Goal: Task Accomplishment & Management: Complete application form

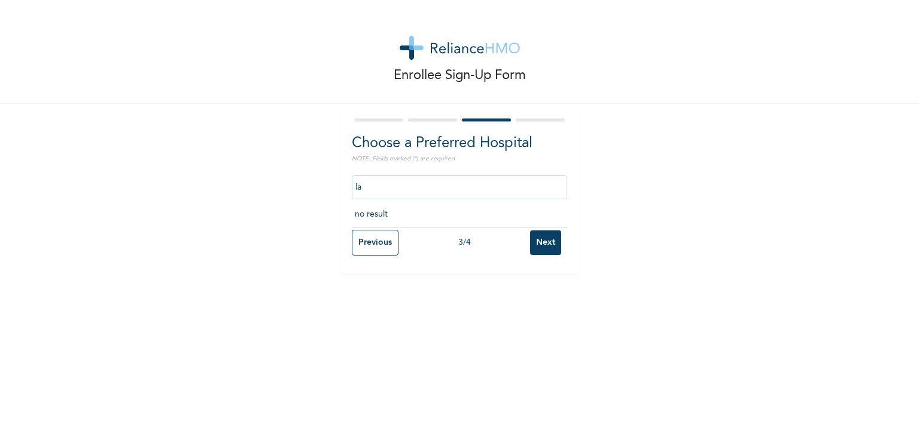
type input "l"
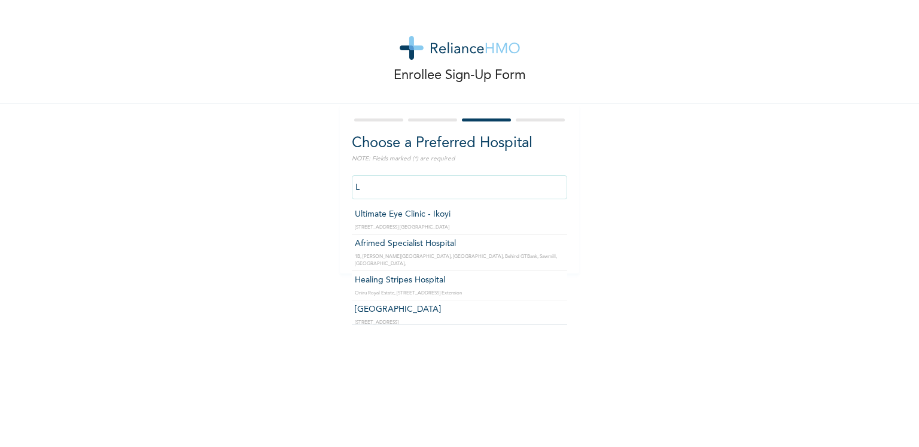
type input "L"
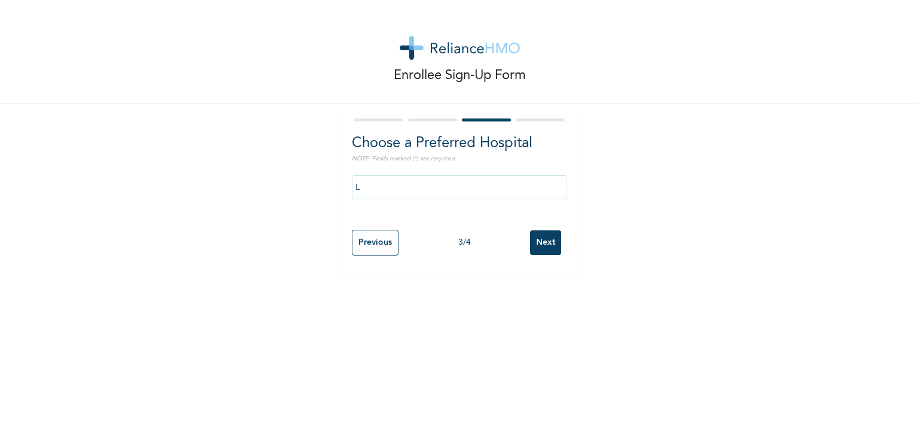
click at [217, 118] on div "Enrollee Sign-Up Form Choose a Preferred Hospital NOTE: Fields marked (*) are r…" at bounding box center [459, 137] width 919 height 274
click at [427, 190] on input "L" at bounding box center [459, 187] width 215 height 24
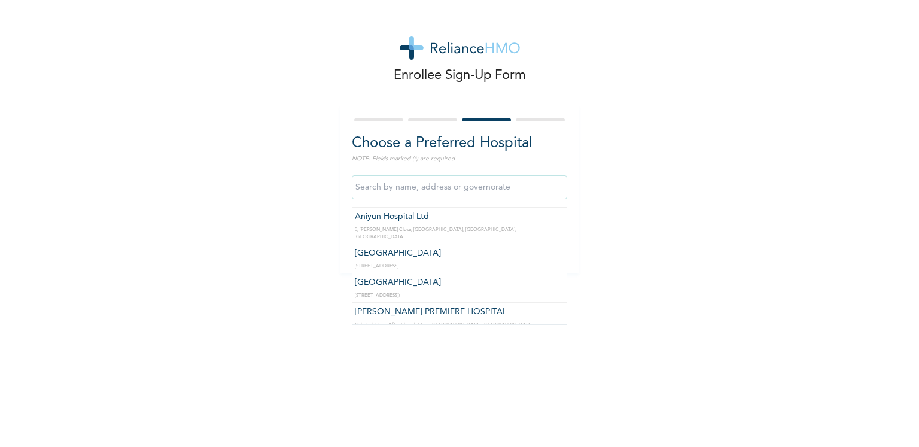
scroll to position [335, 0]
click at [379, 190] on input "text" at bounding box center [459, 187] width 215 height 24
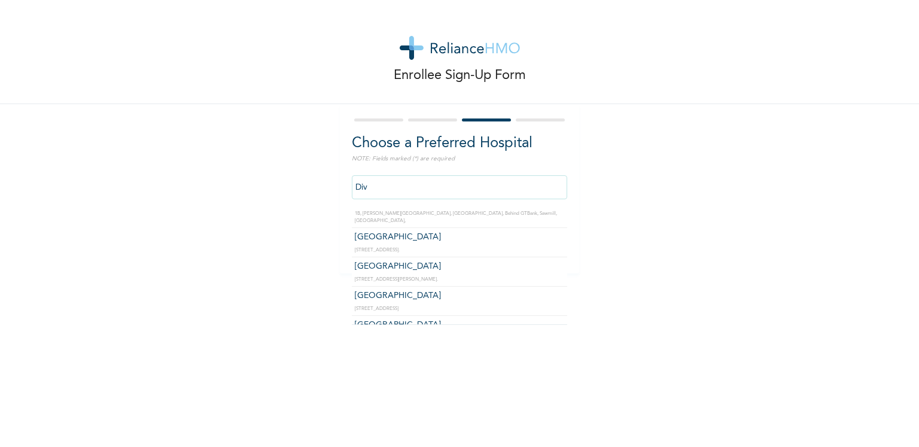
scroll to position [0, 0]
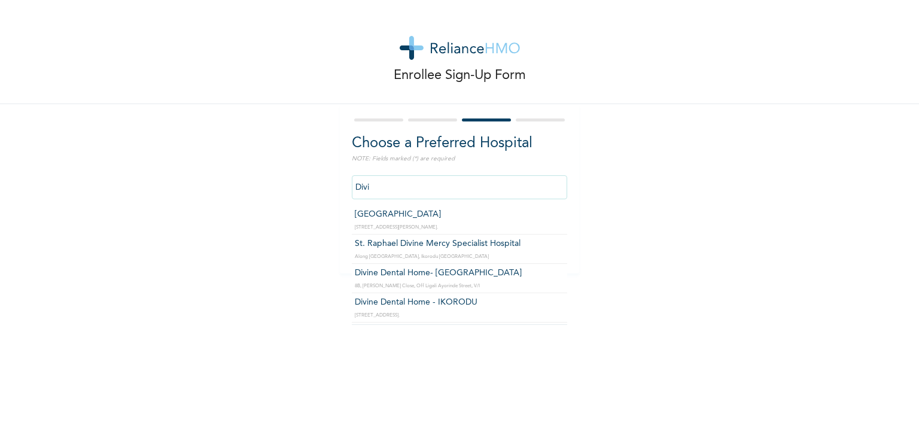
type input "[GEOGRAPHIC_DATA]"
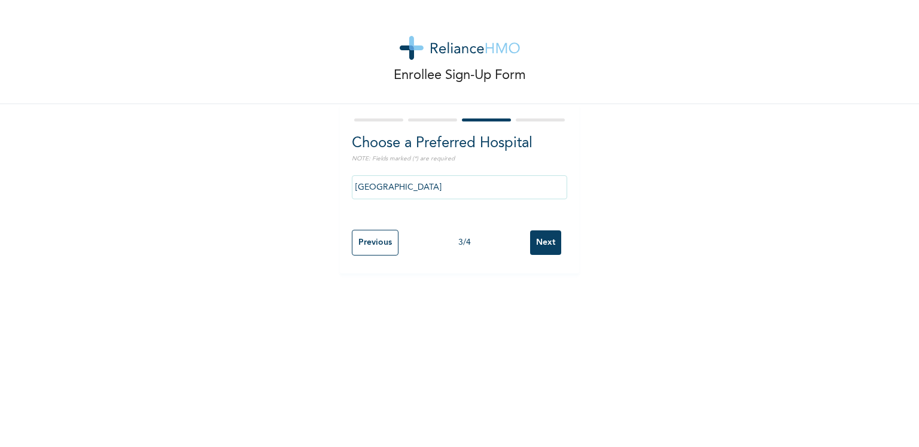
click at [551, 245] on input "Next" at bounding box center [545, 242] width 31 height 25
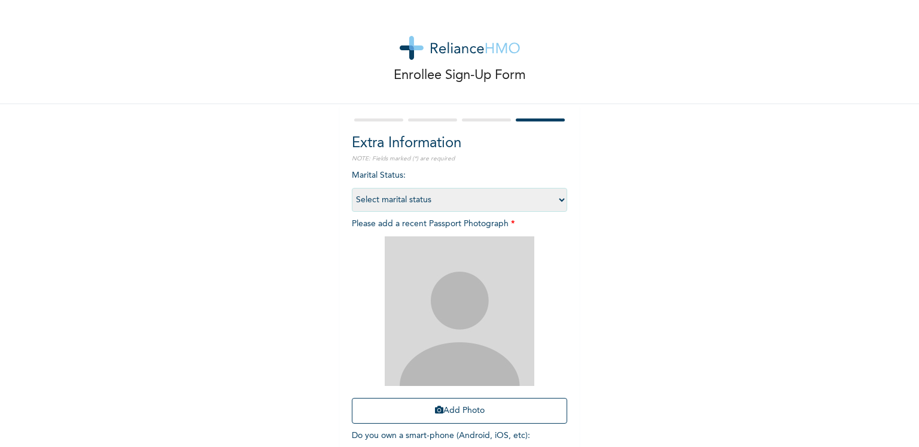
click at [415, 195] on select "Select marital status [DEMOGRAPHIC_DATA] Married [DEMOGRAPHIC_DATA] Widow/[DEMO…" at bounding box center [459, 200] width 215 height 24
select select "1"
click at [352, 188] on select "Select marital status [DEMOGRAPHIC_DATA] Married [DEMOGRAPHIC_DATA] Widow/[DEMO…" at bounding box center [459, 200] width 215 height 24
click at [455, 285] on img at bounding box center [460, 311] width 150 height 150
click at [455, 414] on button "Add Photo" at bounding box center [459, 411] width 215 height 26
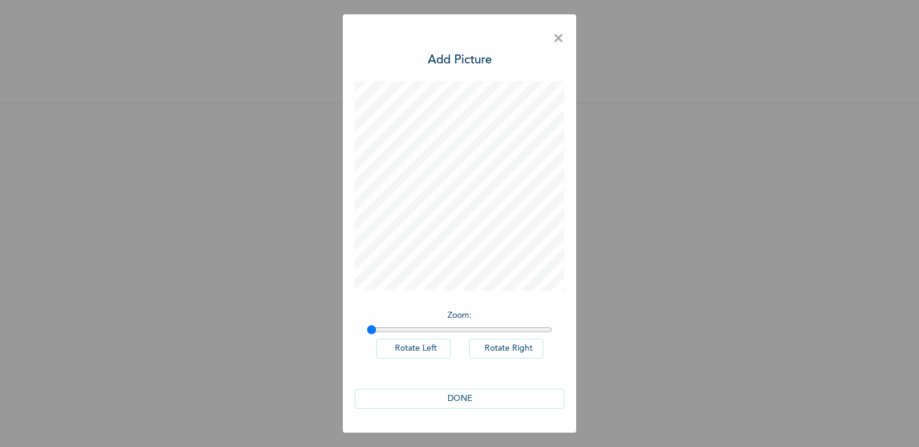
click at [478, 403] on button "DONE" at bounding box center [459, 399] width 209 height 20
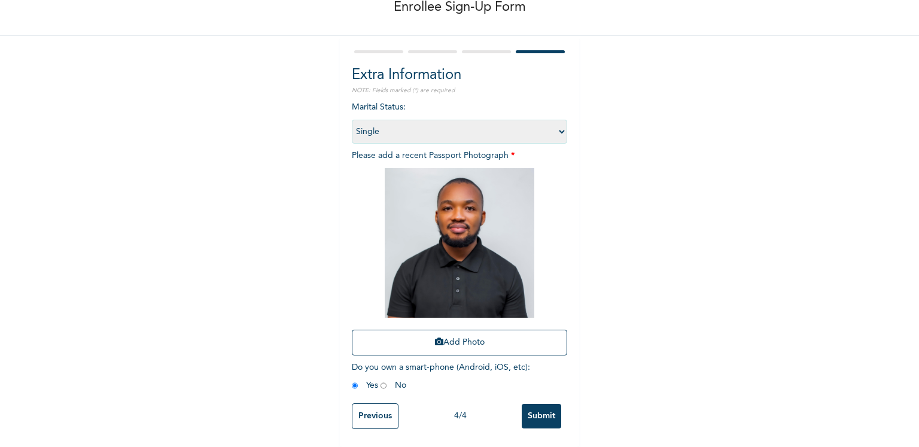
scroll to position [77, 0]
click at [534, 410] on input "Submit" at bounding box center [542, 416] width 40 height 25
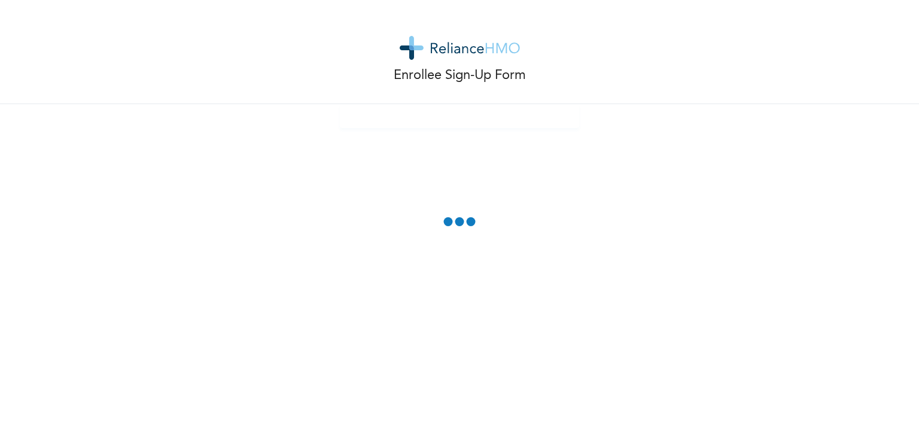
scroll to position [0, 0]
